Goal: Task Accomplishment & Management: Manage account settings

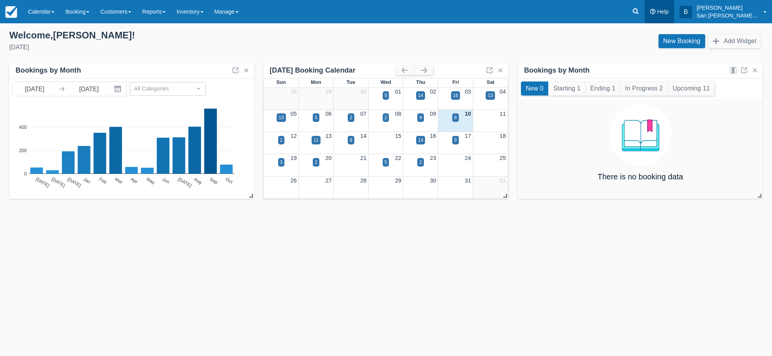
click at [652, 14] on link "Help" at bounding box center [659, 11] width 30 height 23
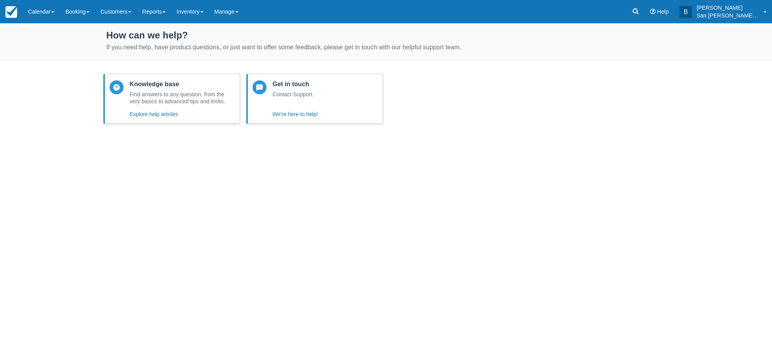
click at [638, 13] on icon at bounding box center [636, 12] width 6 height 6
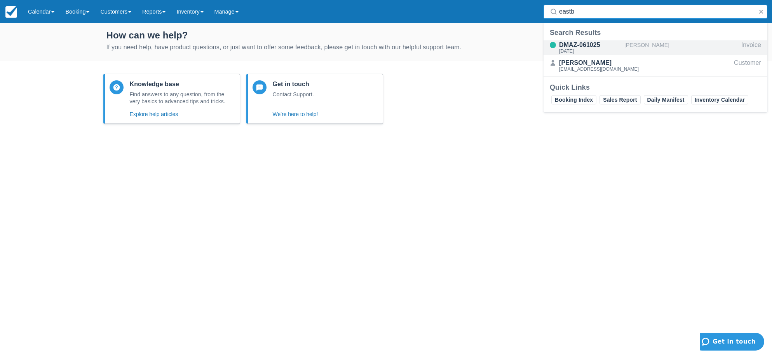
type input "eastb"
click at [571, 45] on div "DMAZ-061025" at bounding box center [590, 44] width 62 height 9
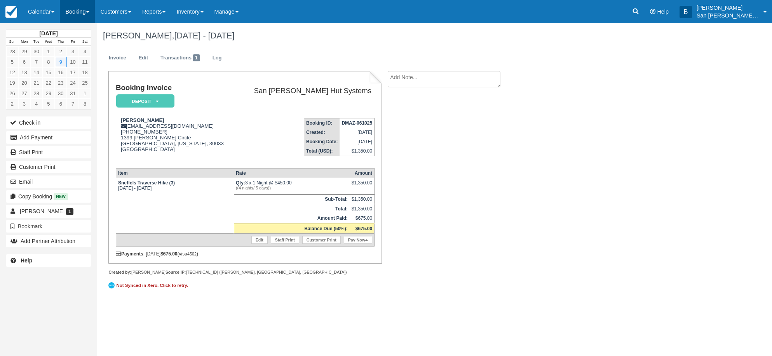
click at [88, 12] on link "Booking" at bounding box center [77, 11] width 35 height 23
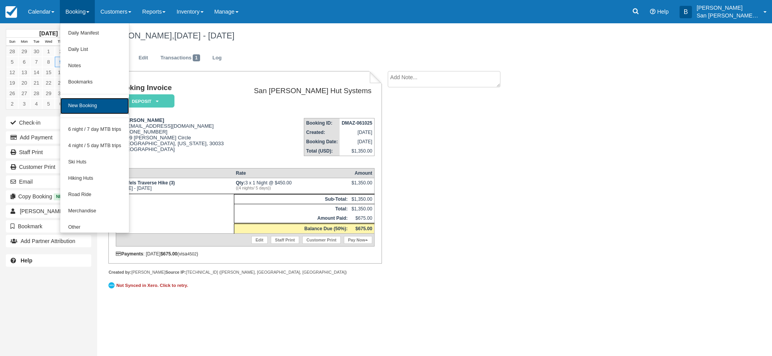
click at [96, 101] on link "New Booking" at bounding box center [94, 106] width 69 height 16
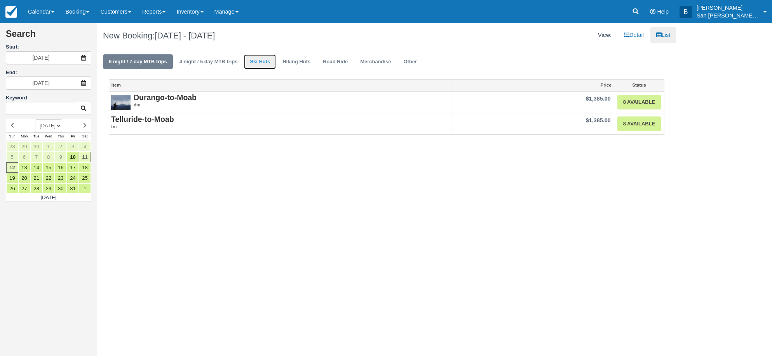
click at [259, 63] on link "Ski Huts" at bounding box center [260, 61] width 32 height 15
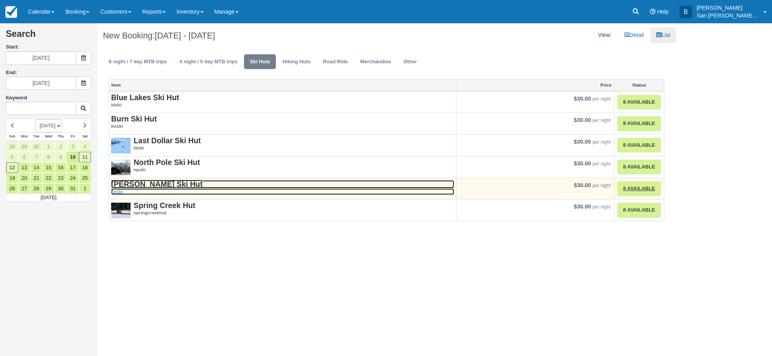
click at [140, 183] on strong "[PERSON_NAME] Ski Hut" at bounding box center [156, 184] width 91 height 9
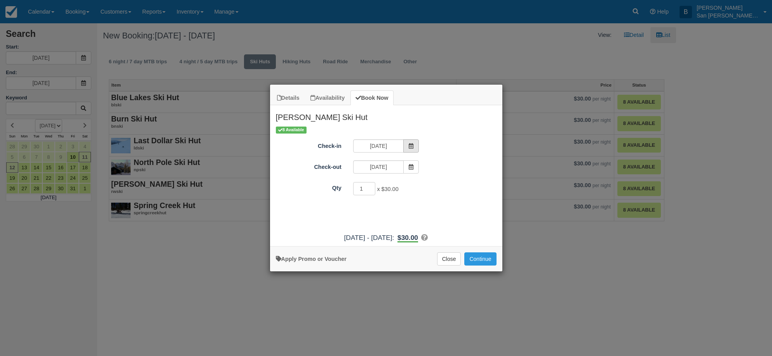
click at [412, 146] on icon "Item Modal" at bounding box center [410, 145] width 5 height 5
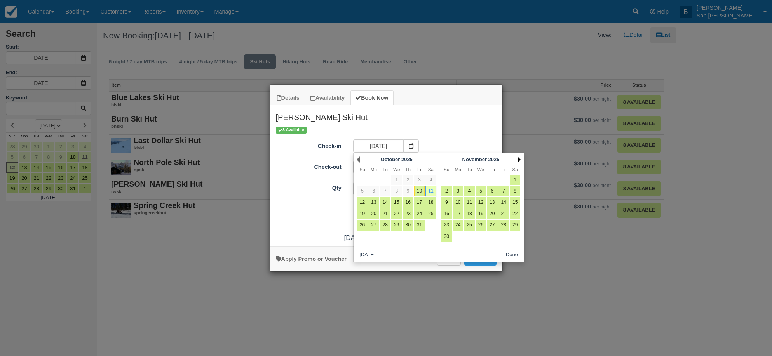
click at [519, 157] on link "Next" at bounding box center [518, 159] width 3 height 6
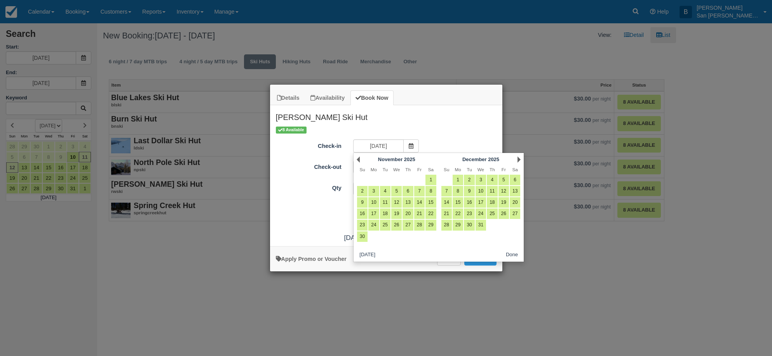
click at [519, 157] on link "Next" at bounding box center [518, 159] width 3 height 6
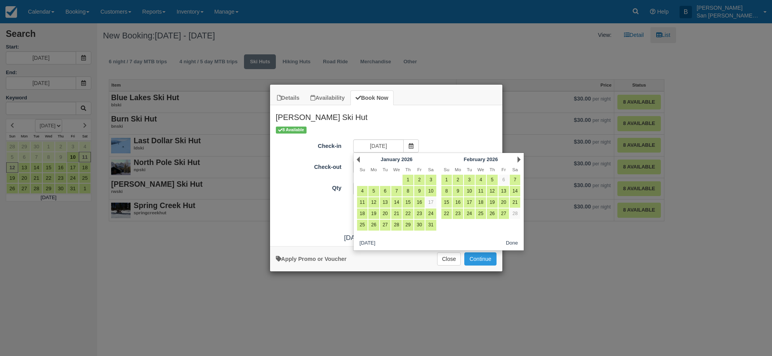
click at [519, 157] on link "Next" at bounding box center [518, 159] width 3 height 6
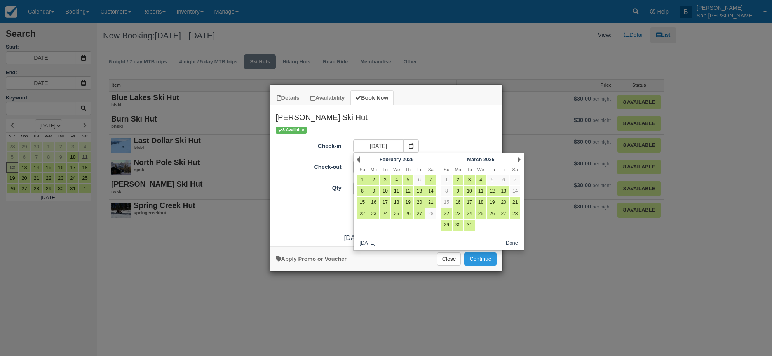
click at [519, 157] on link "Next" at bounding box center [518, 159] width 3 height 6
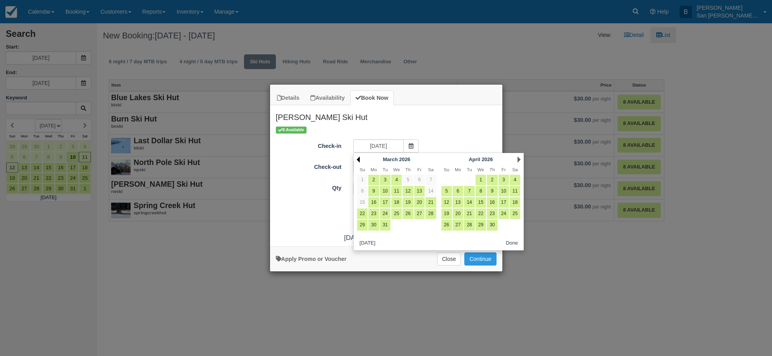
click at [356, 158] on link "Prev" at bounding box center [357, 159] width 3 height 6
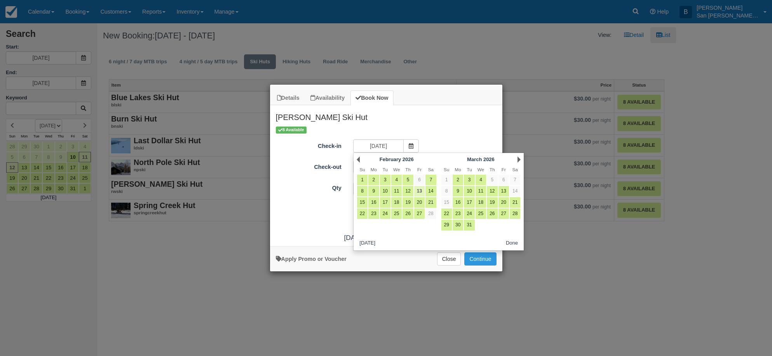
click at [422, 192] on link "13" at bounding box center [419, 191] width 10 height 10
type input "02/13/26"
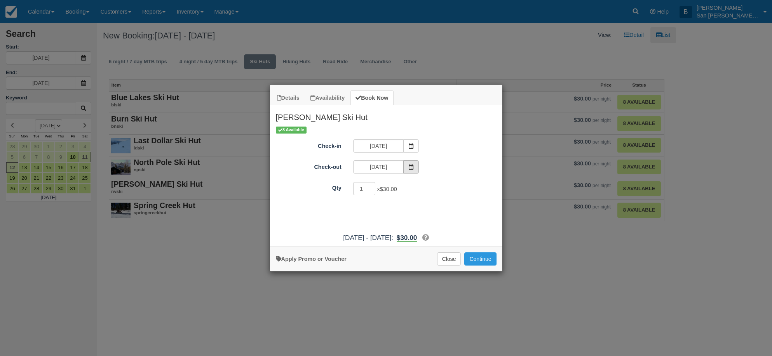
click at [411, 168] on icon "Item Modal" at bounding box center [410, 166] width 5 height 5
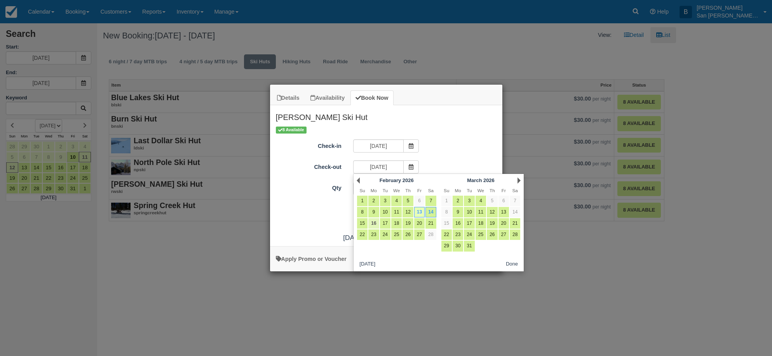
click at [374, 223] on link "16" at bounding box center [373, 223] width 10 height 10
type input "02/16/26"
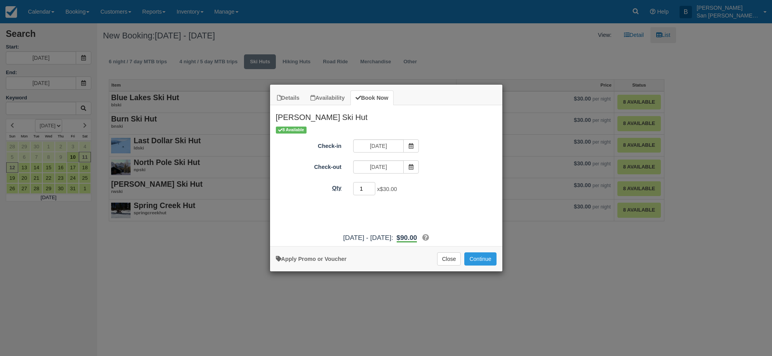
drag, startPoint x: 363, startPoint y: 193, endPoint x: 344, endPoint y: 188, distance: 19.9
click at [344, 190] on div "Qty 1 x $30.00 Required." at bounding box center [386, 188] width 232 height 15
type input "8"
click at [483, 261] on button "Continue" at bounding box center [480, 258] width 32 height 13
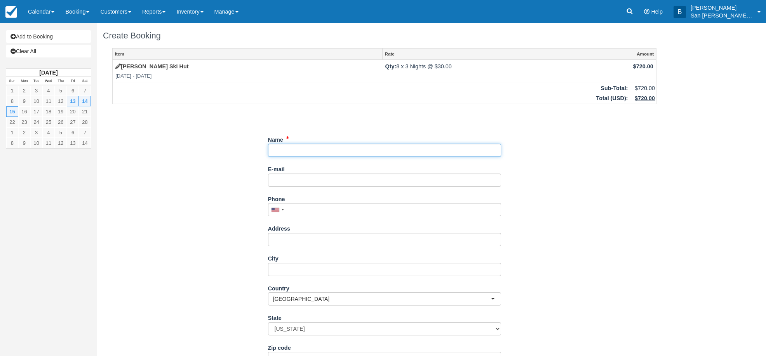
drag, startPoint x: 281, startPoint y: 151, endPoint x: 428, endPoint y: 167, distance: 147.7
click at [281, 151] on input "Name" at bounding box center [384, 150] width 233 height 13
type input "Colin Quinn"
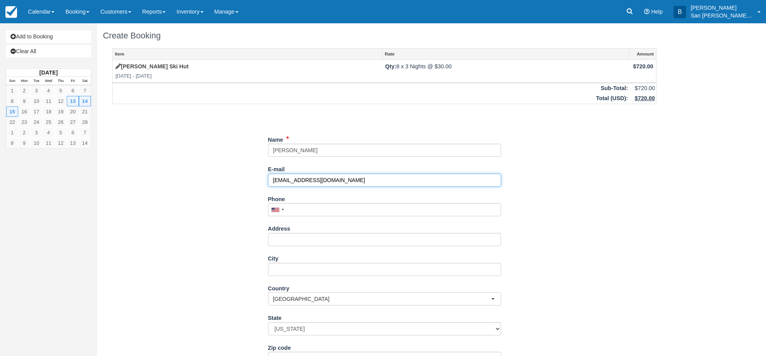
type input "cogequ@gmail.com"
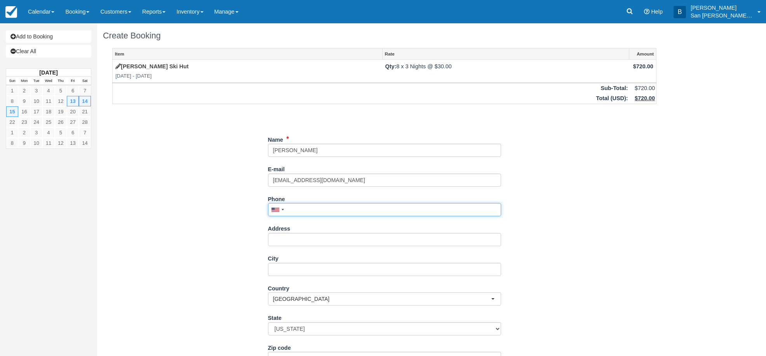
drag, startPoint x: 313, startPoint y: 210, endPoint x: 504, endPoint y: 211, distance: 190.7
click at [313, 210] on input "Phone" at bounding box center [384, 209] width 233 height 13
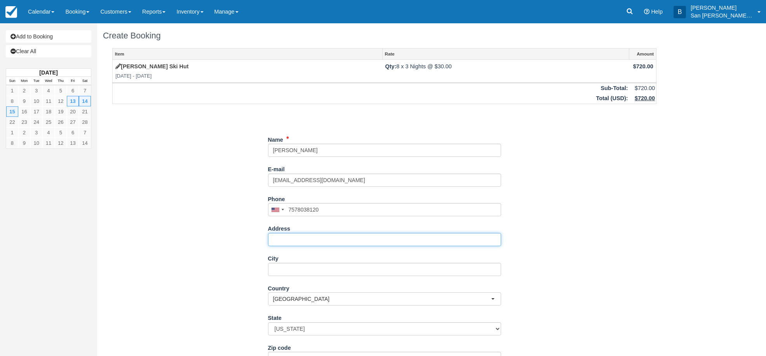
type input "(757) 803-8120"
drag, startPoint x: 311, startPoint y: 242, endPoint x: 341, endPoint y: 245, distance: 30.4
click at [311, 242] on input "Address" at bounding box center [384, 239] width 233 height 13
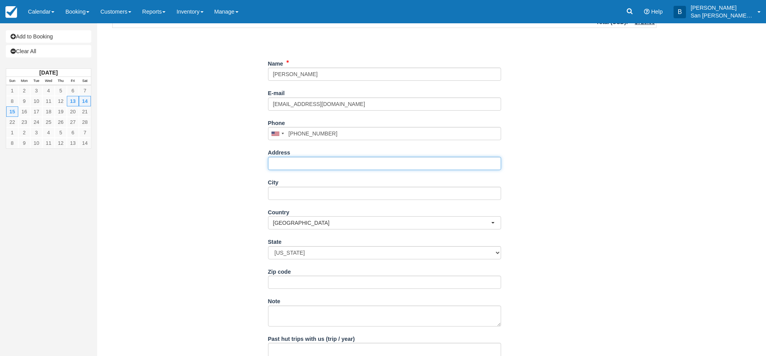
scroll to position [78, 0]
type input "360 E. Beryl Ave"
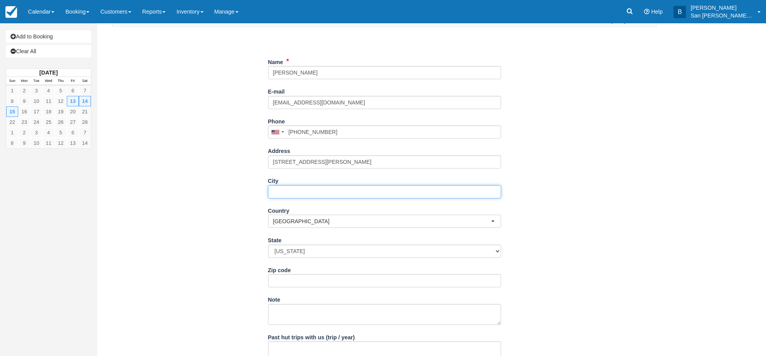
type input "B"
type input "South Salt Lake"
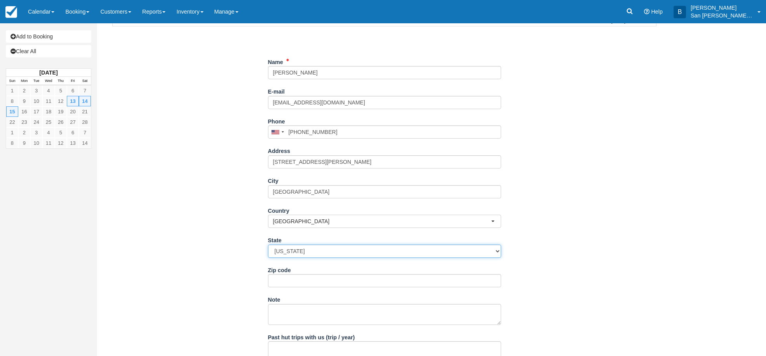
click at [297, 247] on select "Alabama Alaska Arizona Arkansas California Colorado Connecticut Delaware Florid…" at bounding box center [384, 251] width 233 height 13
select select "UT"
click at [268, 245] on select "Alabama Alaska Arizona Arkansas California Colorado Connecticut Delaware Florid…" at bounding box center [384, 251] width 233 height 13
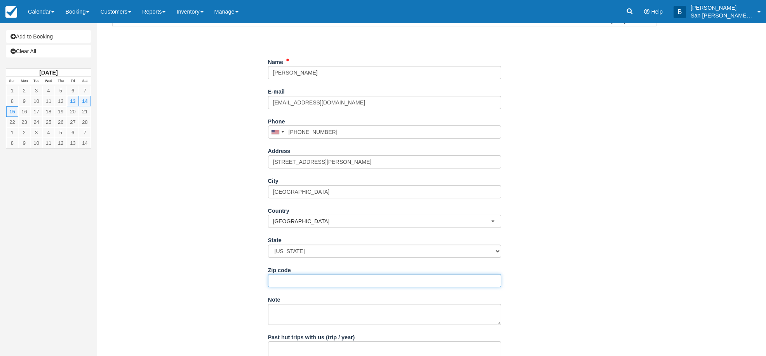
click at [298, 283] on input "Zip code" at bounding box center [384, 280] width 233 height 13
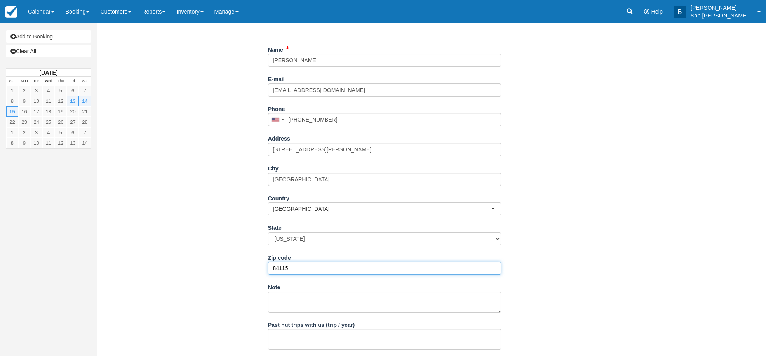
scroll to position [127, 0]
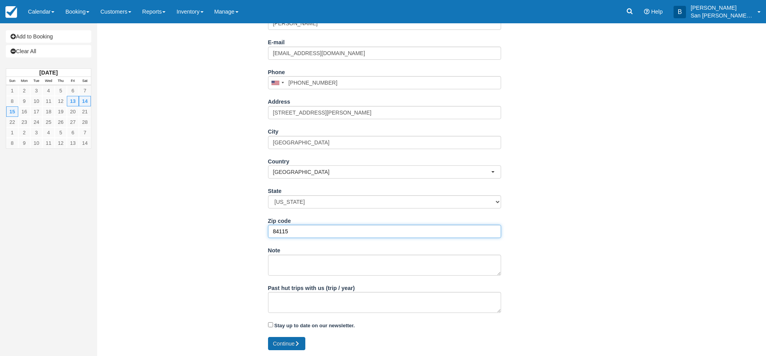
type input "84115"
click at [286, 344] on button "Continue" at bounding box center [286, 343] width 37 height 13
type input "+17578038120"
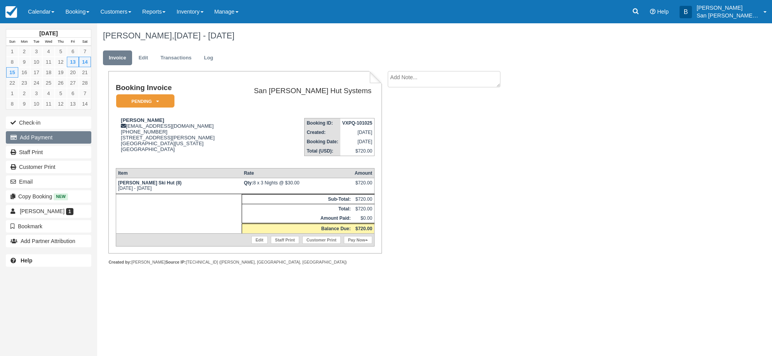
click at [45, 138] on button "Add Payment" at bounding box center [48, 137] width 85 height 12
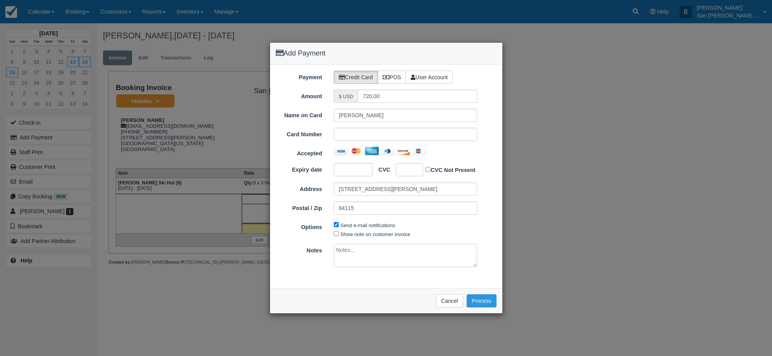
drag, startPoint x: 348, startPoint y: 165, endPoint x: 354, endPoint y: 163, distance: 6.5
click at [348, 164] on div at bounding box center [353, 169] width 39 height 13
click at [481, 301] on button "Process" at bounding box center [481, 300] width 30 height 13
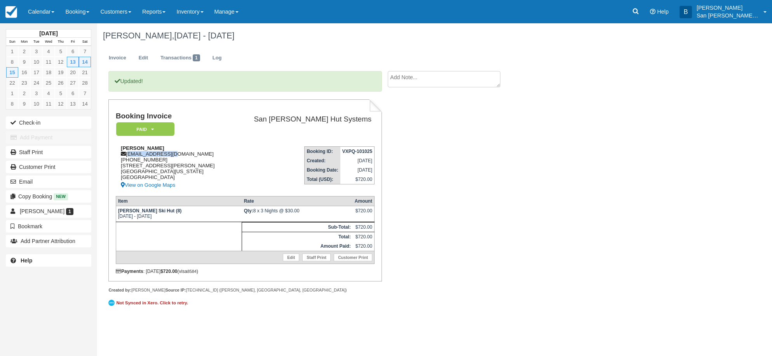
drag, startPoint x: 128, startPoint y: 154, endPoint x: 174, endPoint y: 154, distance: 45.4
click at [174, 154] on div "Colin Quinn cogequ@gmail.com 1 (757) 803-8120 360 E. Beryl Ave South Salt Lake,…" at bounding box center [173, 167] width 115 height 45
copy div "cogequ@gmail.com"
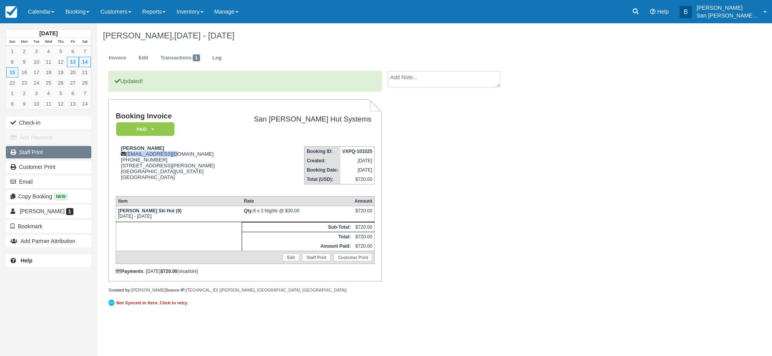
click at [29, 152] on link "Staff Print" at bounding box center [48, 152] width 85 height 12
click at [568, 197] on div "Colin Quinn, Feb 13 - Feb 16 2026 Invoice Edit Transactions 1 Log Updated! Book…" at bounding box center [386, 170] width 579 height 295
click at [639, 10] on icon at bounding box center [635, 11] width 8 height 8
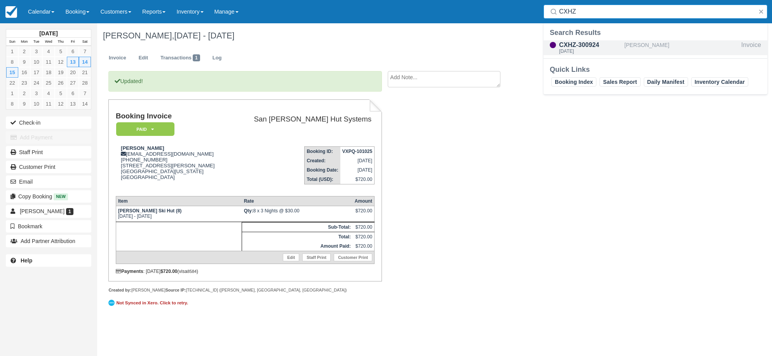
type input "CXHZ"
click at [584, 46] on div "CXHZ-300924" at bounding box center [590, 44] width 62 height 9
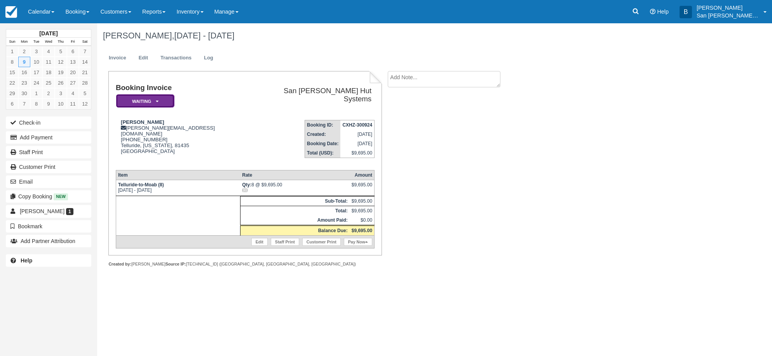
click at [159, 98] on em "Waiting" at bounding box center [145, 101] width 58 height 14
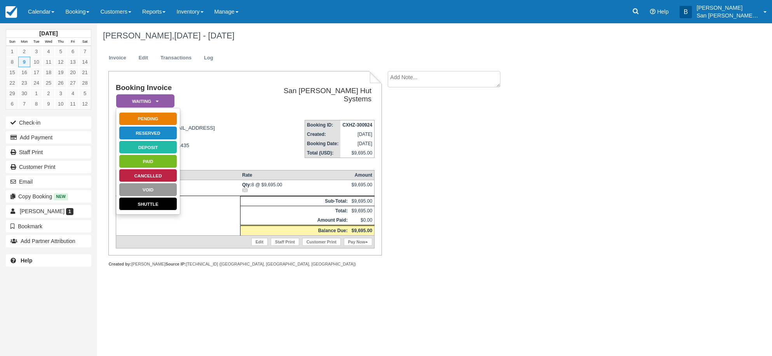
click at [341, 309] on div "[DATE] Sun Mon Tue Wed Thu Fri Sat 1 2 3 4 5 6 7 8 9 10 11 12 13 14 15 16 17 18…" at bounding box center [386, 189] width 772 height 333
click at [252, 58] on ul "Invoice Edit Transactions Log" at bounding box center [386, 59] width 567 height 23
click at [160, 101] on em "Waiting" at bounding box center [145, 101] width 58 height 14
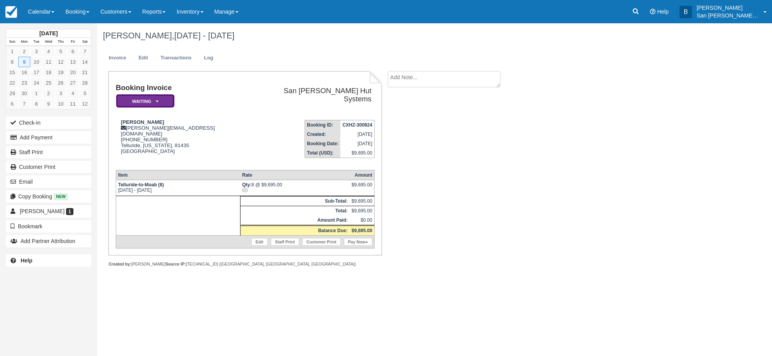
click at [163, 99] on em "Waiting" at bounding box center [145, 101] width 58 height 14
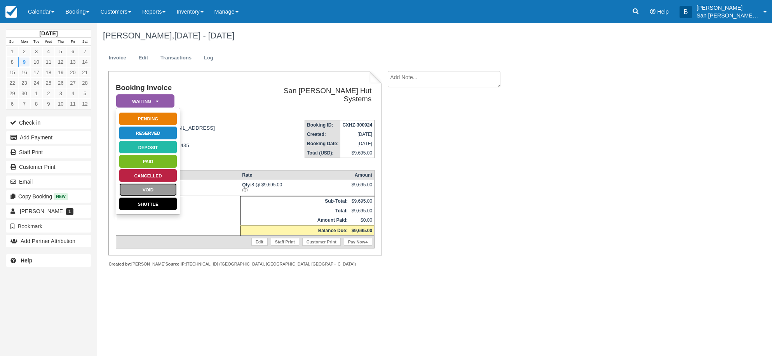
click at [137, 188] on link "Void" at bounding box center [148, 190] width 58 height 14
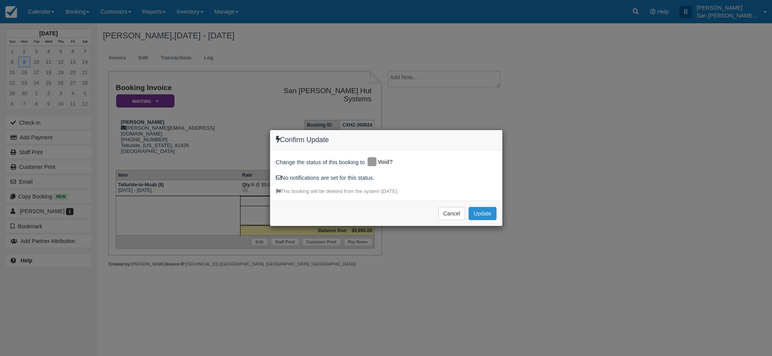
click at [485, 215] on button "Update" at bounding box center [482, 213] width 28 height 13
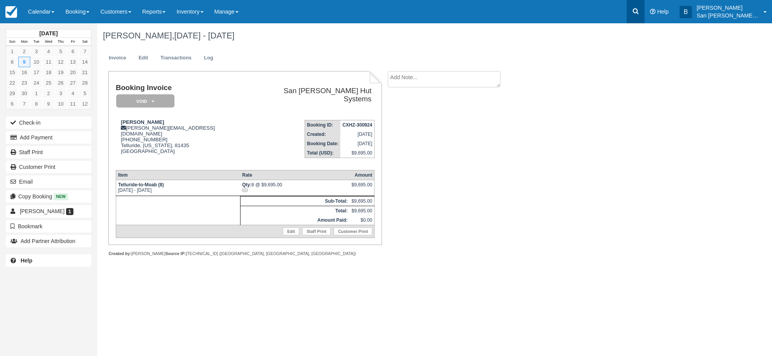
click at [638, 13] on icon at bounding box center [636, 12] width 6 height 6
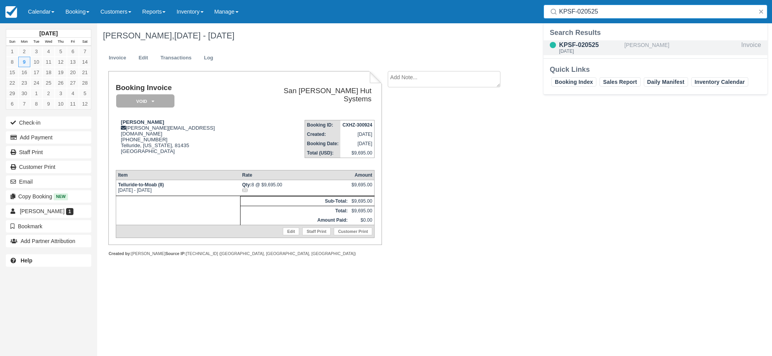
type input "KPSF-020525"
click at [589, 46] on div "KPSF-020525" at bounding box center [590, 44] width 62 height 9
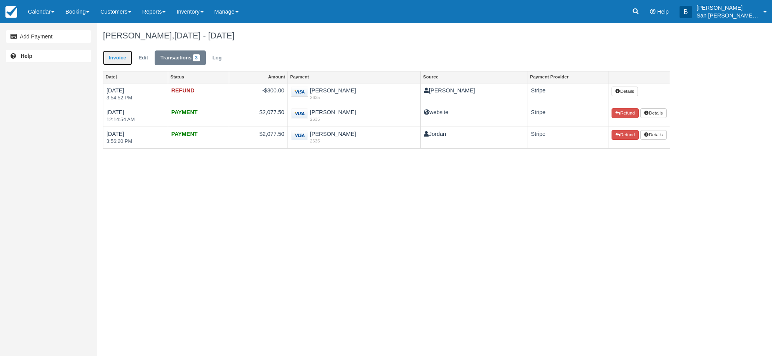
click at [123, 61] on link "Invoice" at bounding box center [117, 57] width 29 height 15
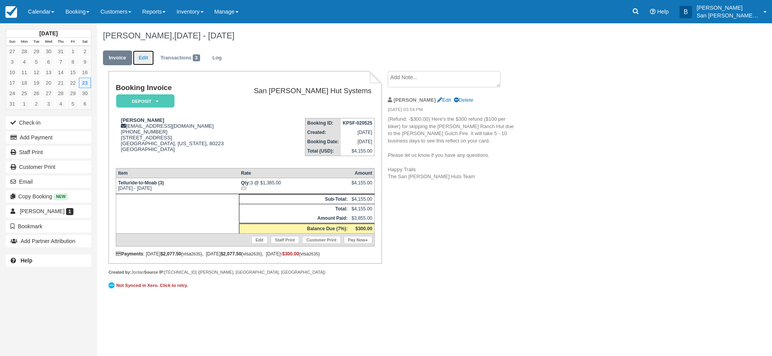
click at [147, 52] on link "Edit" at bounding box center [143, 57] width 21 height 15
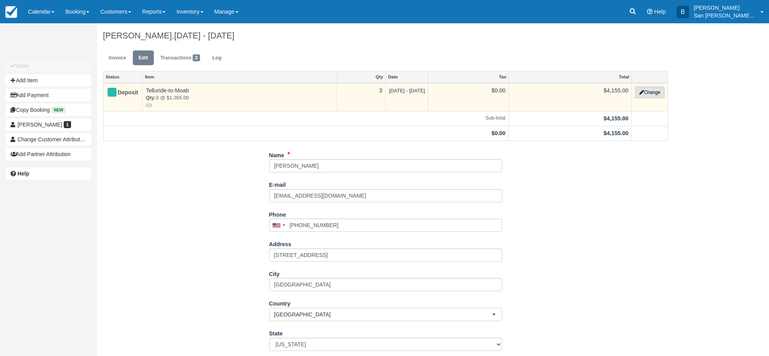
click at [658, 93] on button "Change" at bounding box center [650, 93] width 30 height 12
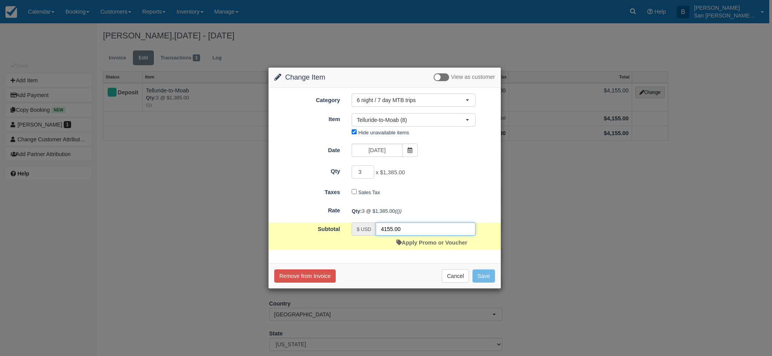
drag, startPoint x: 415, startPoint y: 226, endPoint x: 368, endPoint y: 223, distance: 47.1
click at [368, 222] on form "Category 6 night / 7 day MTB trips 6 night / 7 day MTB trips 4 night / 5 day MT…" at bounding box center [384, 172] width 221 height 156
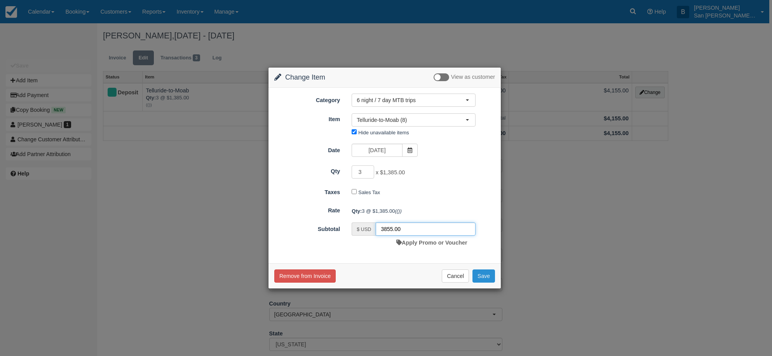
type input "3855.00"
click at [480, 275] on button "Save" at bounding box center [483, 276] width 23 height 13
checkbox input "false"
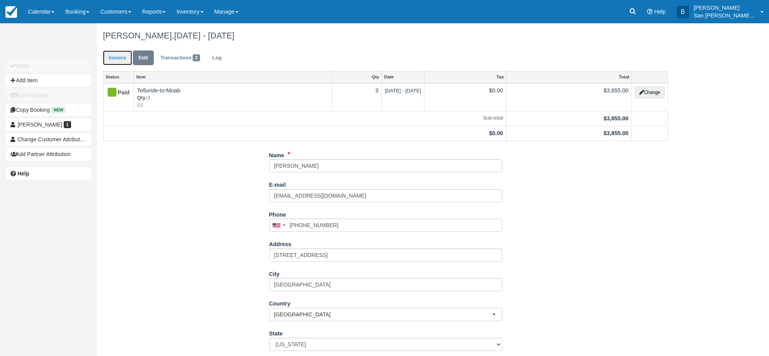
click at [109, 58] on link "Invoice" at bounding box center [117, 57] width 29 height 15
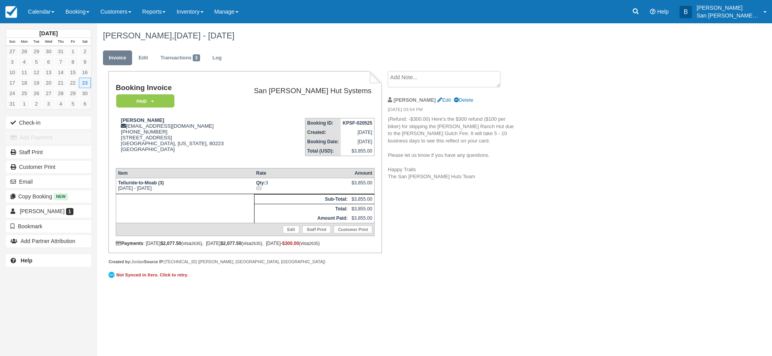
click at [543, 283] on div "[PERSON_NAME], [DATE] - [DATE] Invoice Edit Transactions 3 Log Booking Invoice …" at bounding box center [386, 156] width 579 height 266
click at [644, 14] on link at bounding box center [635, 11] width 18 height 23
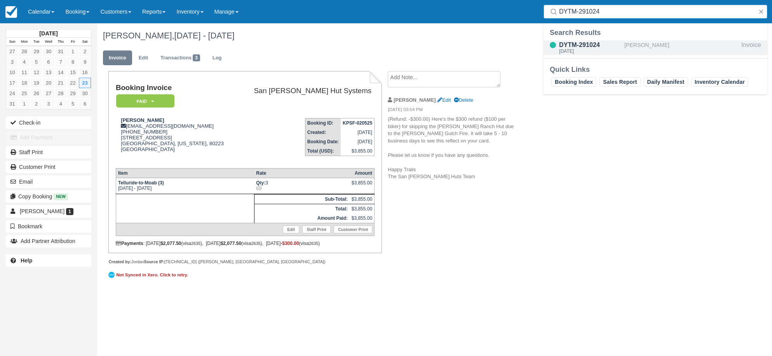
type input "DYTM-291024"
click at [575, 47] on div "DYTM-291024" at bounding box center [590, 44] width 62 height 9
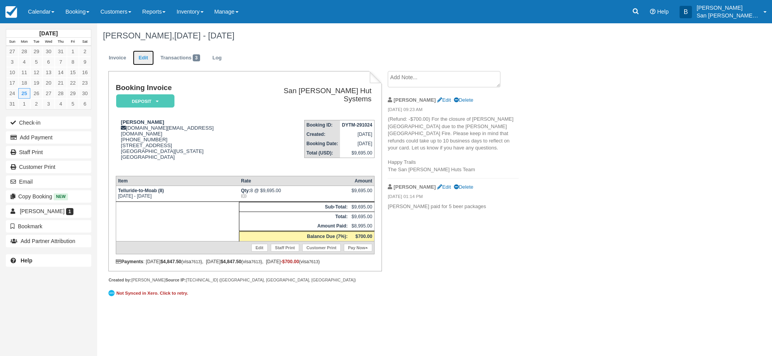
click at [139, 55] on link "Edit" at bounding box center [143, 57] width 21 height 15
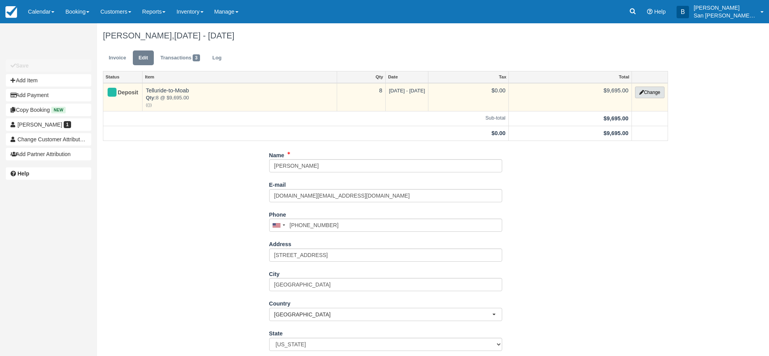
click at [650, 92] on button "Change" at bounding box center [650, 93] width 30 height 12
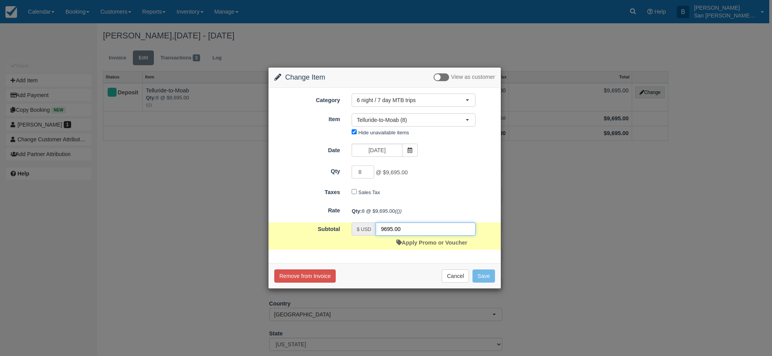
drag, startPoint x: 401, startPoint y: 231, endPoint x: 348, endPoint y: 231, distance: 52.8
click at [348, 231] on div "$ USD 9695.00 Apply Promo or Voucher" at bounding box center [414, 236] width 136 height 27
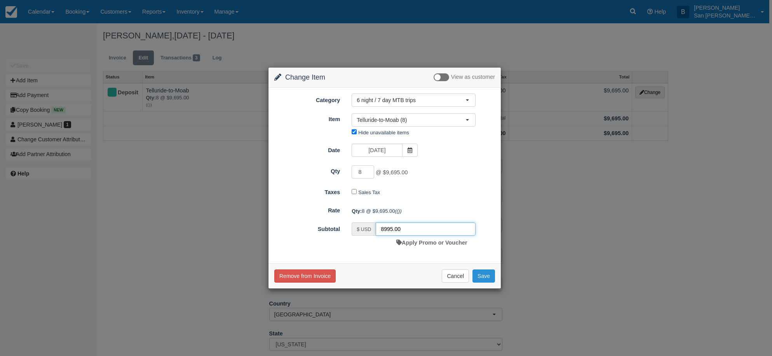
type input "8995.00"
click at [489, 278] on button "Save" at bounding box center [483, 276] width 23 height 13
checkbox input "false"
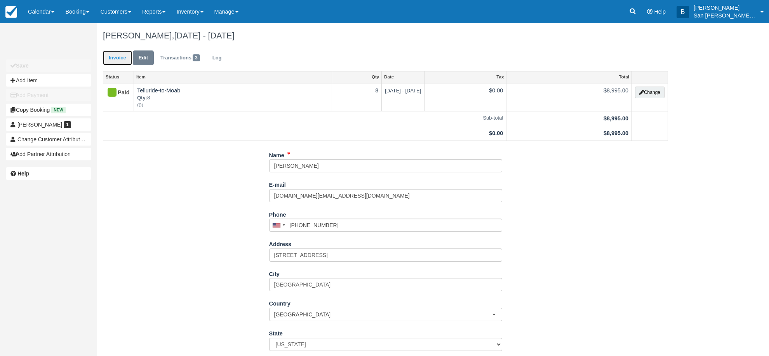
click at [111, 56] on link "Invoice" at bounding box center [117, 57] width 29 height 15
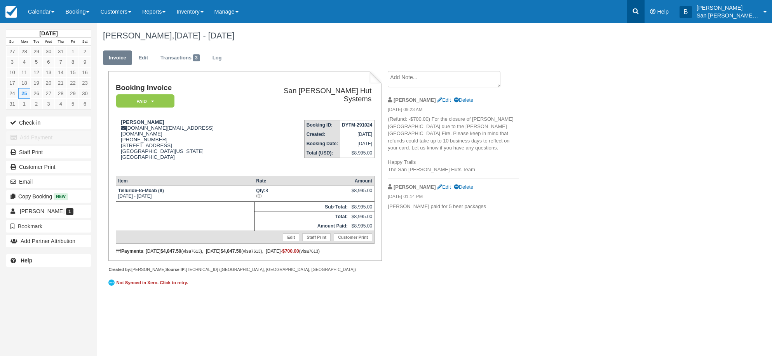
click at [644, 12] on link at bounding box center [635, 11] width 18 height 23
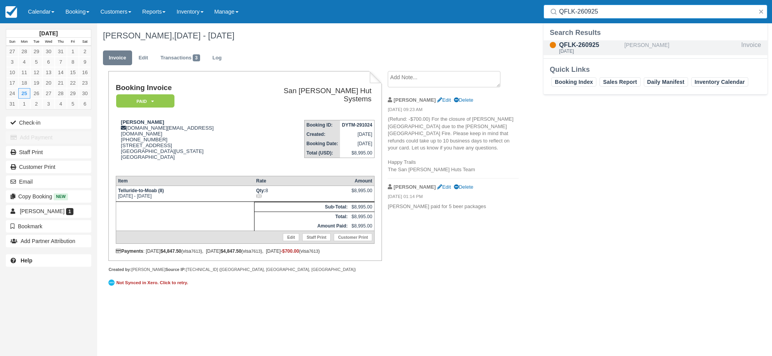
type input "QFLK-260925"
click at [590, 46] on div "QFLK-260925" at bounding box center [590, 44] width 62 height 9
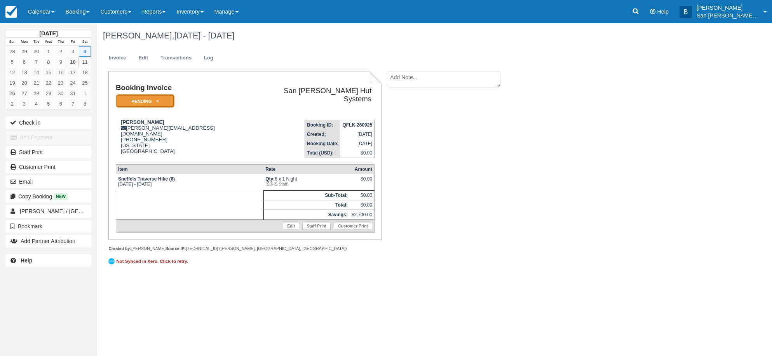
click at [155, 103] on em "Pending" at bounding box center [145, 101] width 58 height 14
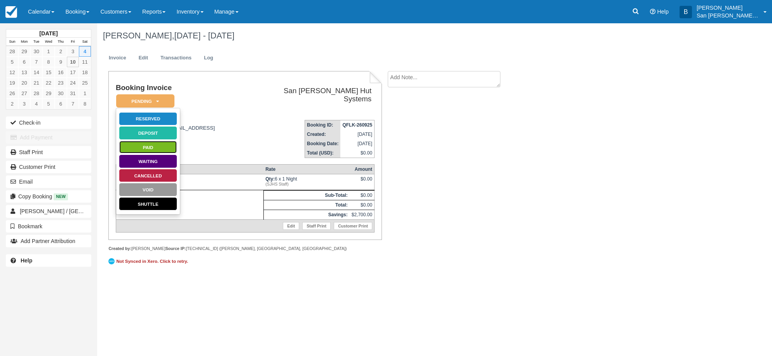
click at [151, 146] on link "Paid" at bounding box center [148, 148] width 58 height 14
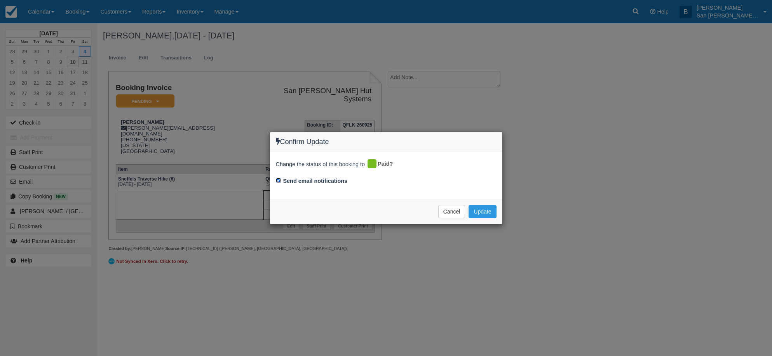
click at [280, 179] on input "Send email notifications" at bounding box center [278, 180] width 5 height 5
checkbox input "false"
click at [490, 210] on button "Update" at bounding box center [482, 211] width 28 height 13
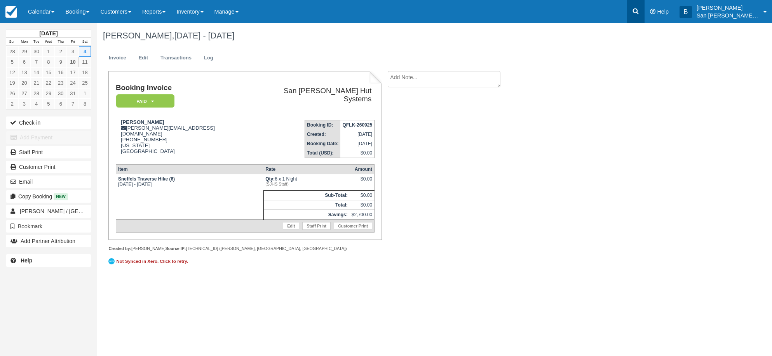
click at [644, 9] on link at bounding box center [635, 11] width 18 height 23
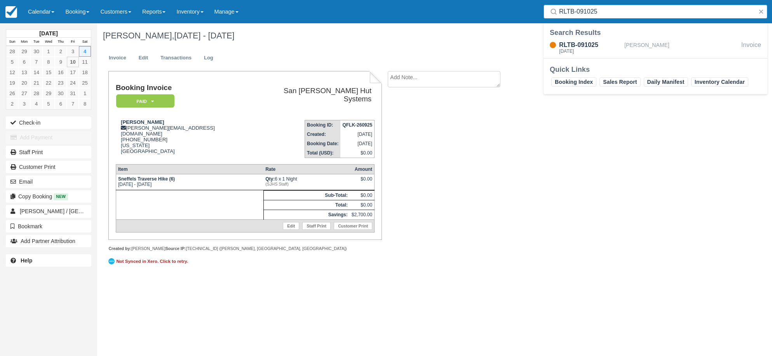
type input "RLTB-091025"
click at [581, 50] on div "Fri Oct 17 2025" at bounding box center [590, 51] width 62 height 5
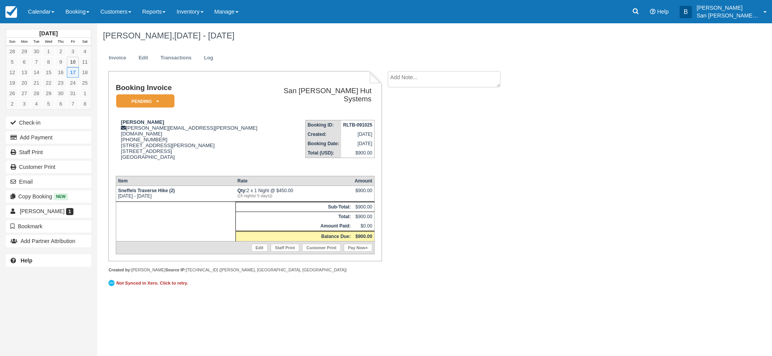
click at [620, 117] on div "[PERSON_NAME], [DATE] - [DATE] Invoice Edit Transactions Log Booking Invoice Pe…" at bounding box center [386, 160] width 579 height 275
click at [75, 8] on link "Booking" at bounding box center [77, 11] width 35 height 23
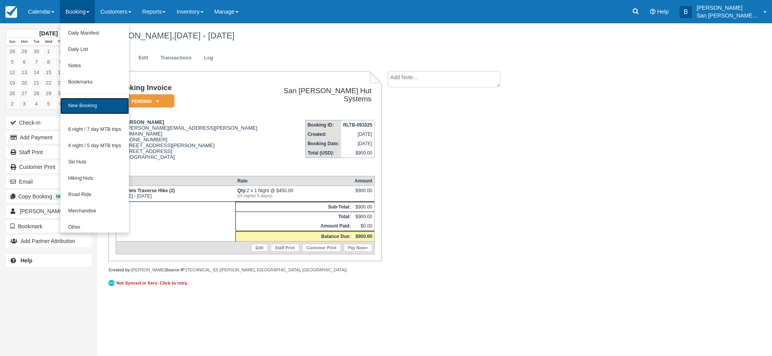
click at [101, 107] on link "New Booking" at bounding box center [94, 106] width 69 height 16
